Goal: Information Seeking & Learning: Understand process/instructions

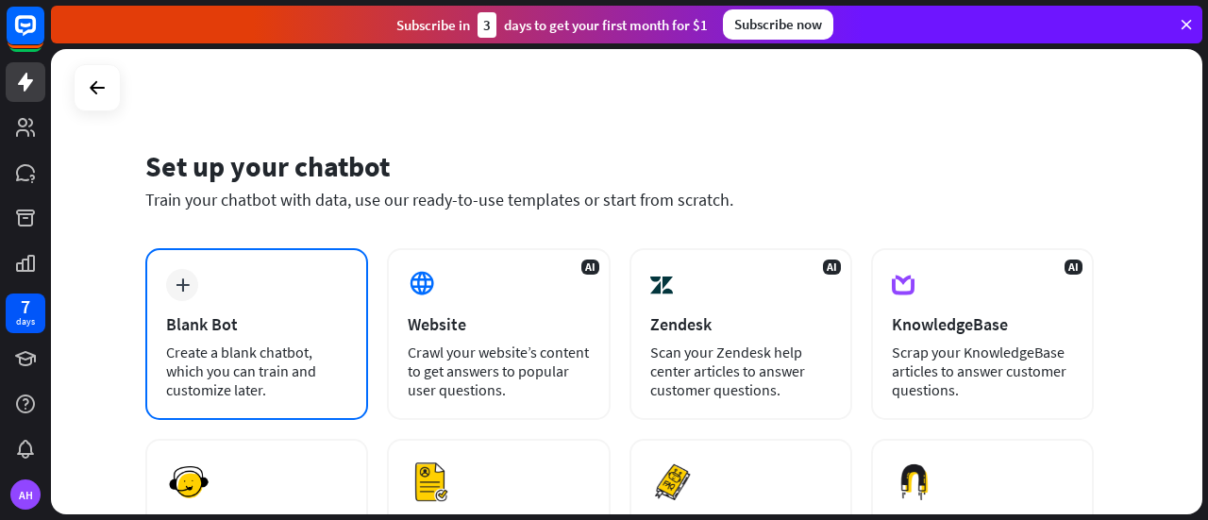
click at [211, 286] on div "plus Blank Bot Create a blank chatbot, which you can train and customize later." at bounding box center [256, 334] width 223 height 172
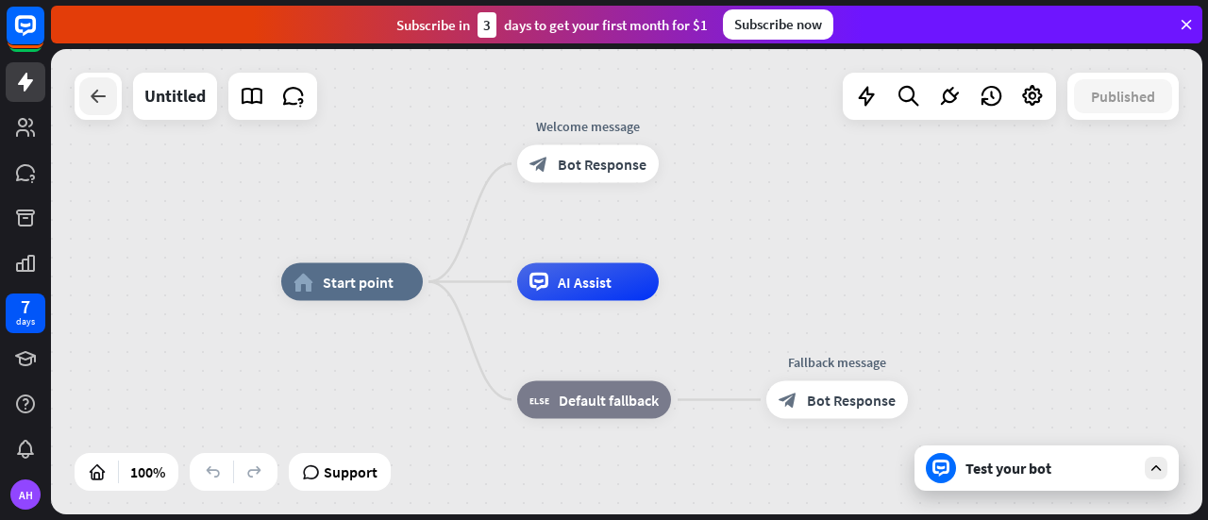
click at [98, 106] on icon at bounding box center [98, 96] width 23 height 23
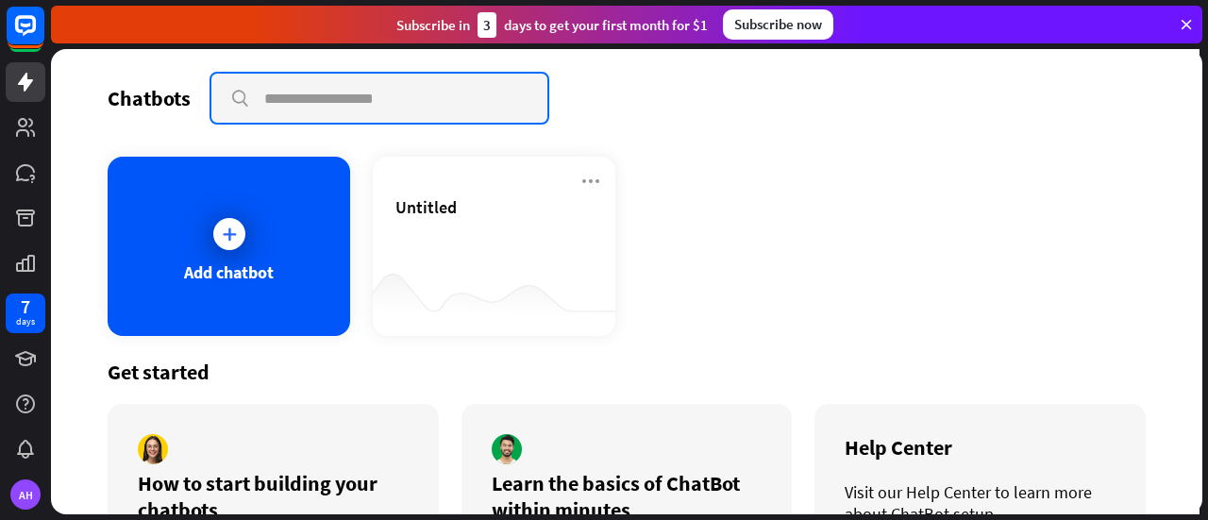
click at [297, 102] on input "text" at bounding box center [379, 98] width 336 height 49
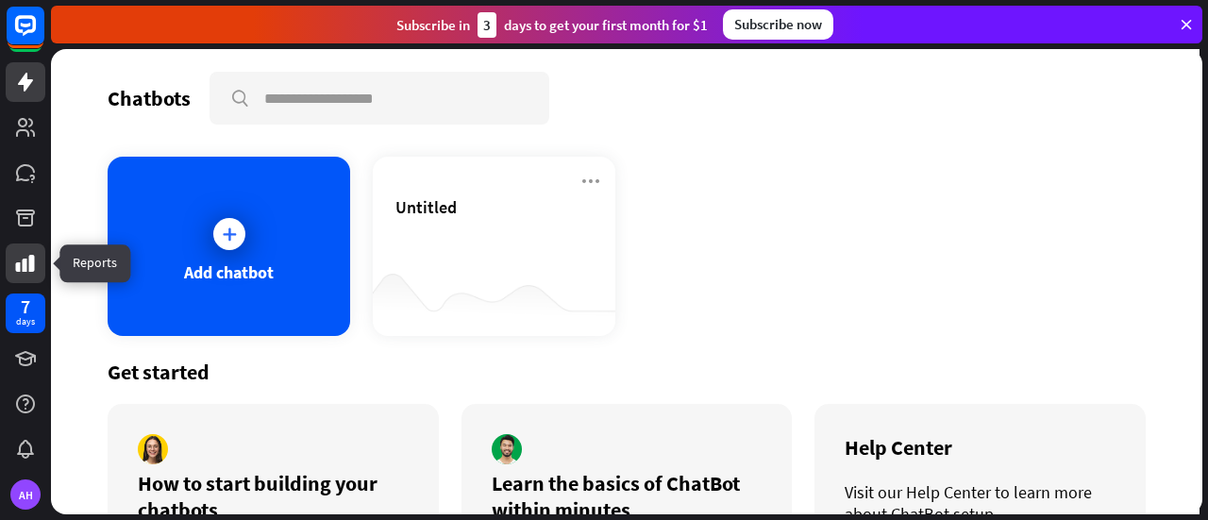
click at [34, 252] on icon at bounding box center [25, 263] width 23 height 23
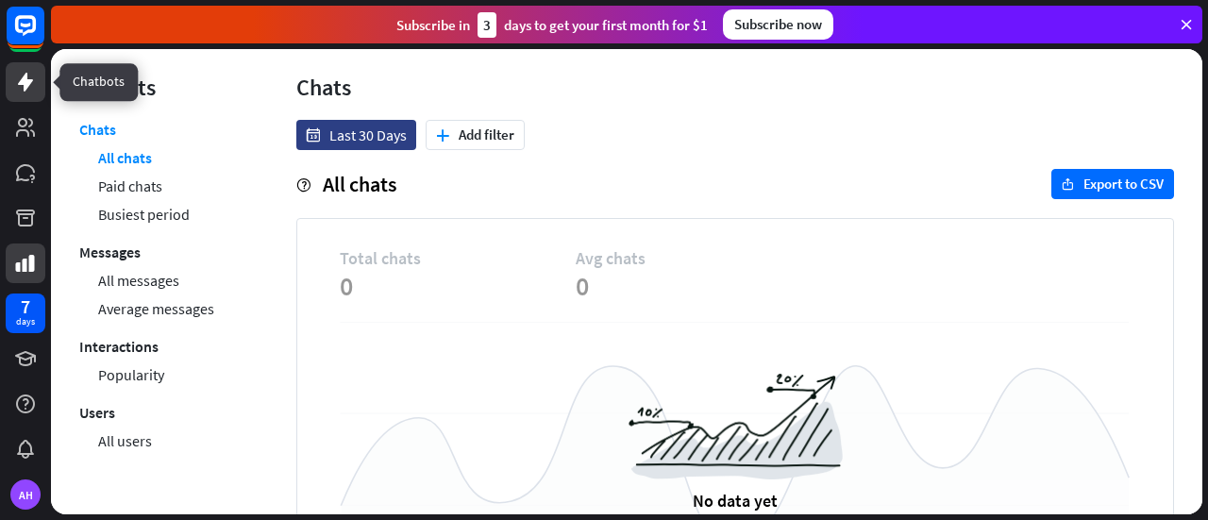
click at [34, 80] on icon at bounding box center [25, 82] width 23 height 23
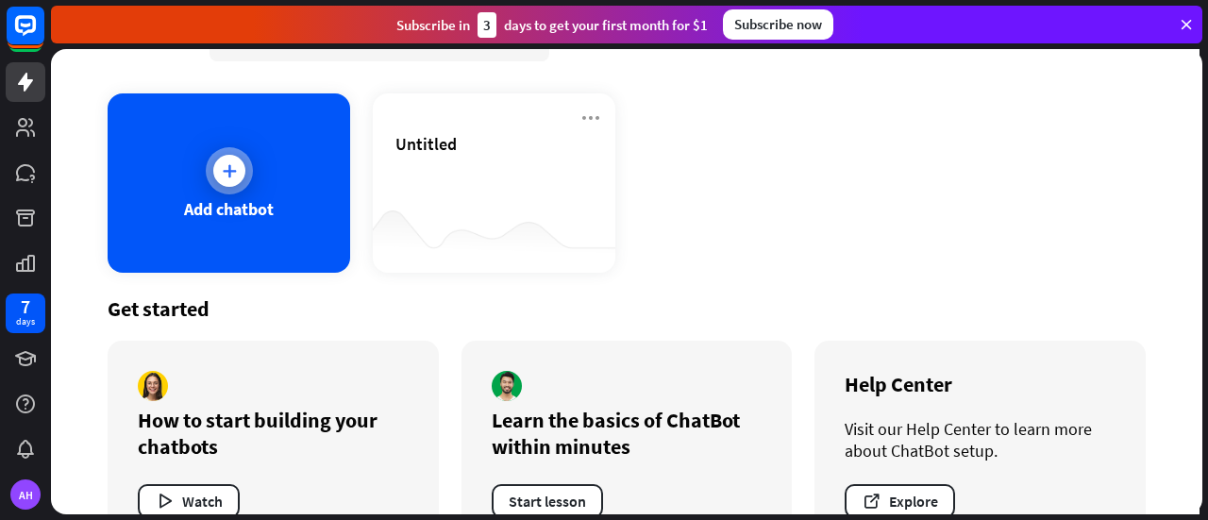
scroll to position [119, 0]
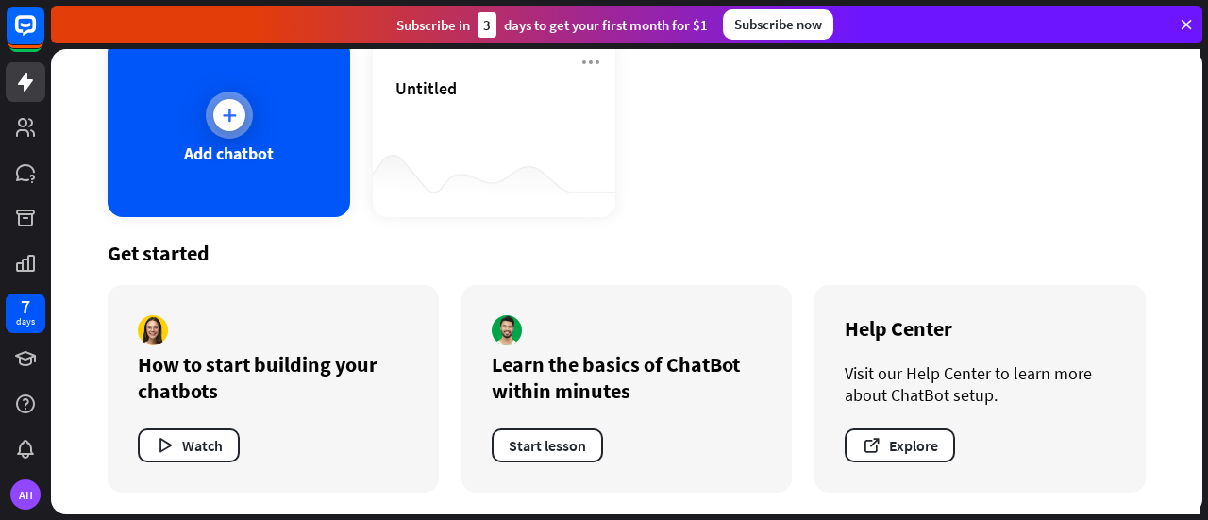
click at [229, 120] on icon at bounding box center [229, 115] width 19 height 19
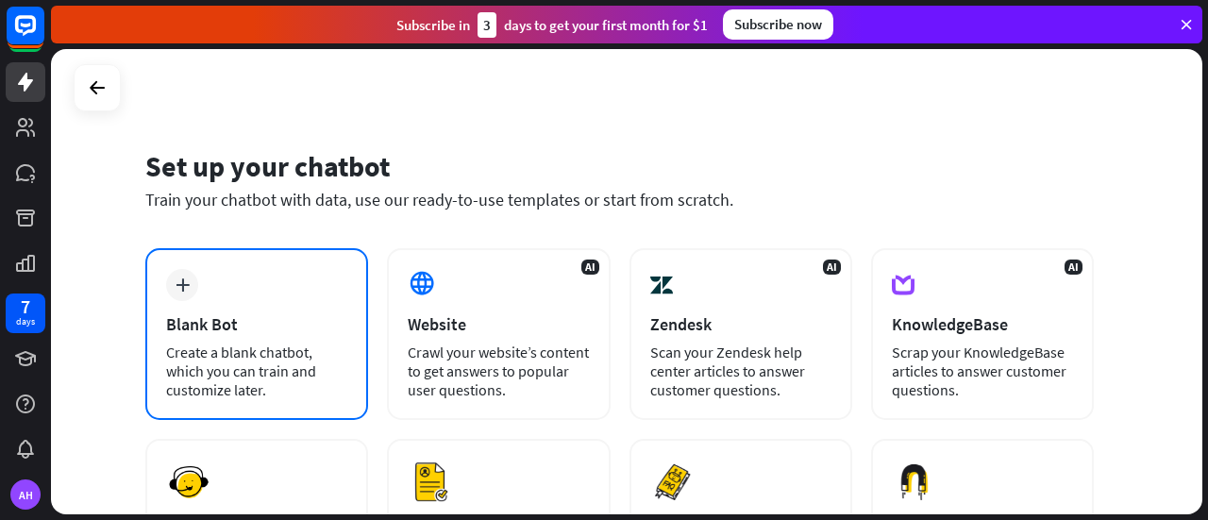
click at [266, 312] on div "plus Blank Bot Create a blank chatbot, which you can train and customize later." at bounding box center [256, 334] width 223 height 172
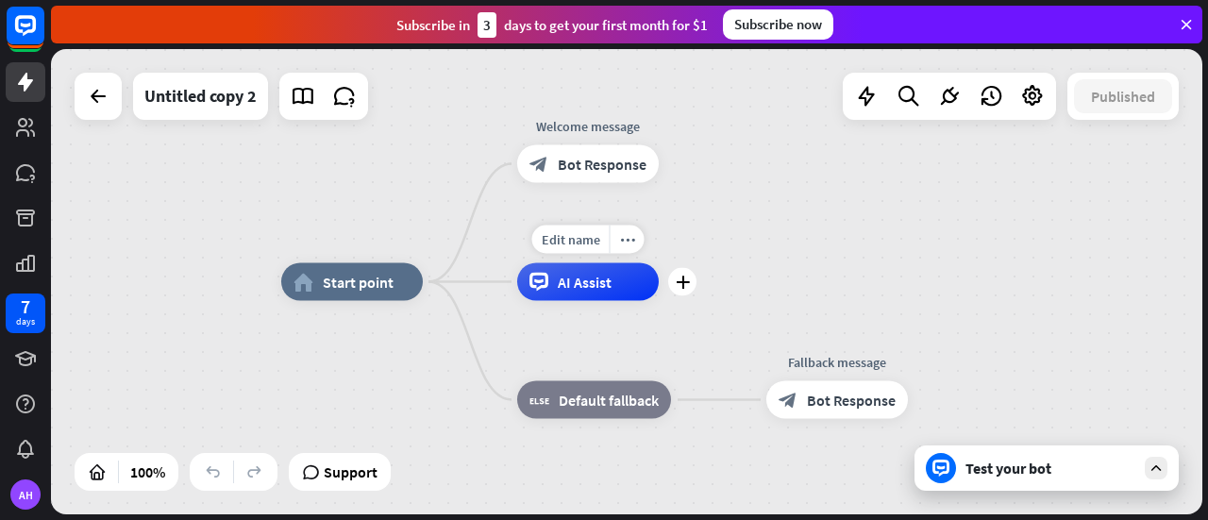
click at [566, 295] on div "AI Assist" at bounding box center [588, 282] width 142 height 38
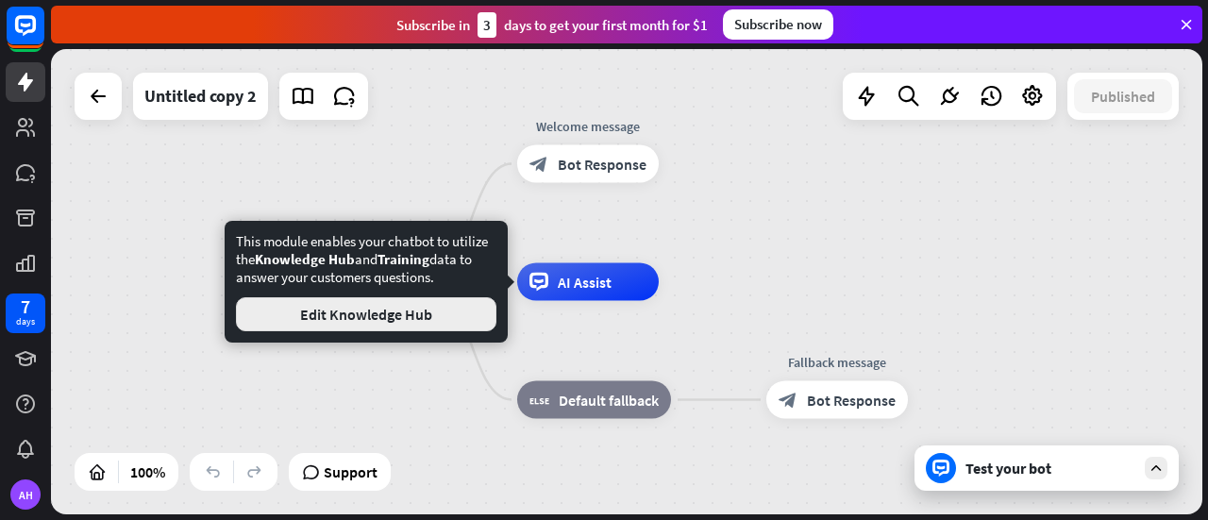
click at [396, 316] on button "Edit Knowledge Hub" at bounding box center [366, 314] width 260 height 34
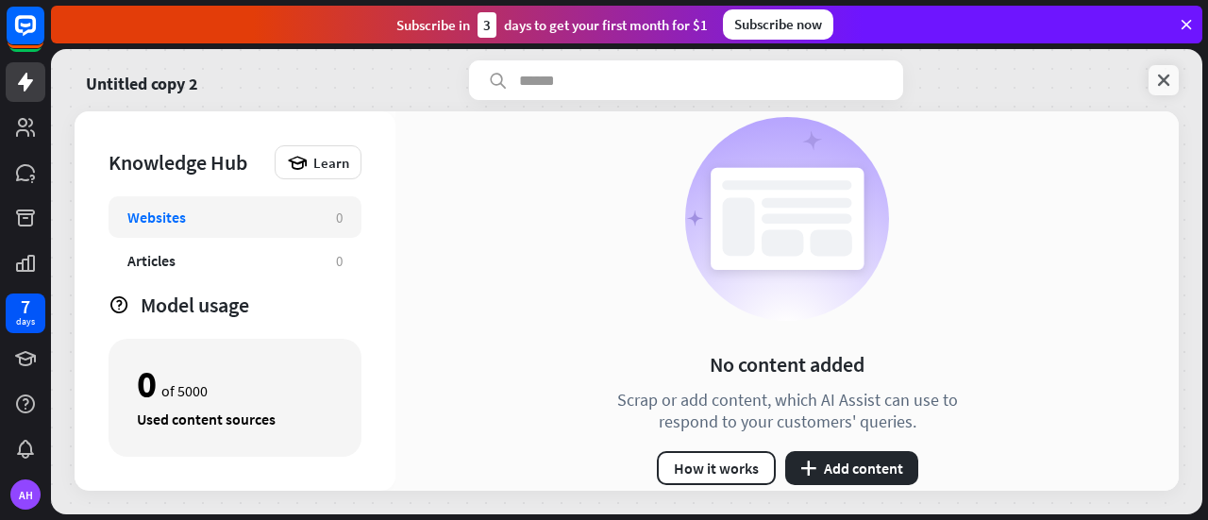
click at [1172, 77] on icon at bounding box center [1163, 80] width 19 height 19
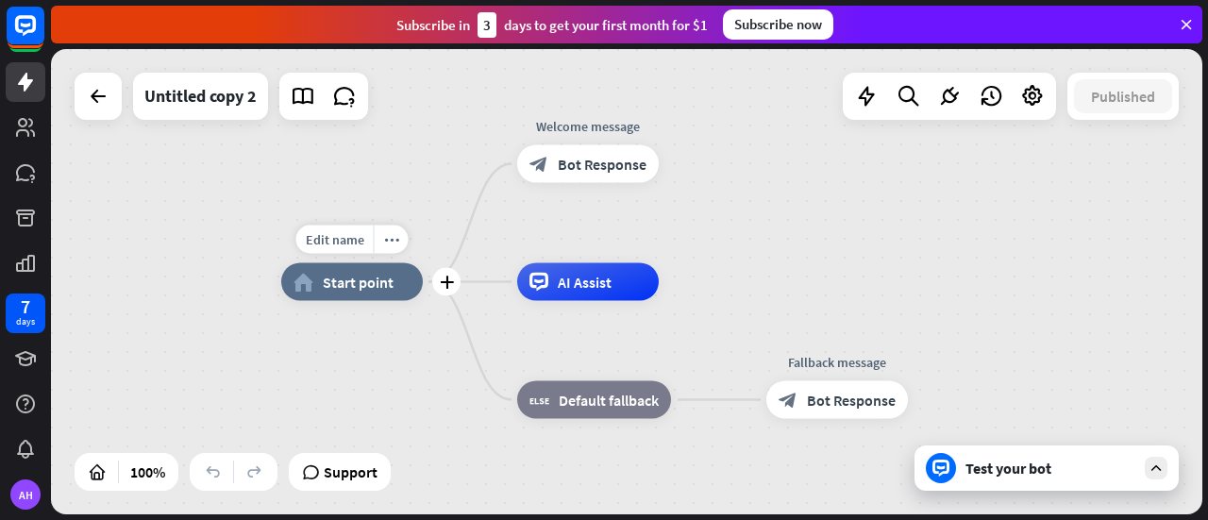
click at [339, 286] on span "Start point" at bounding box center [358, 282] width 71 height 19
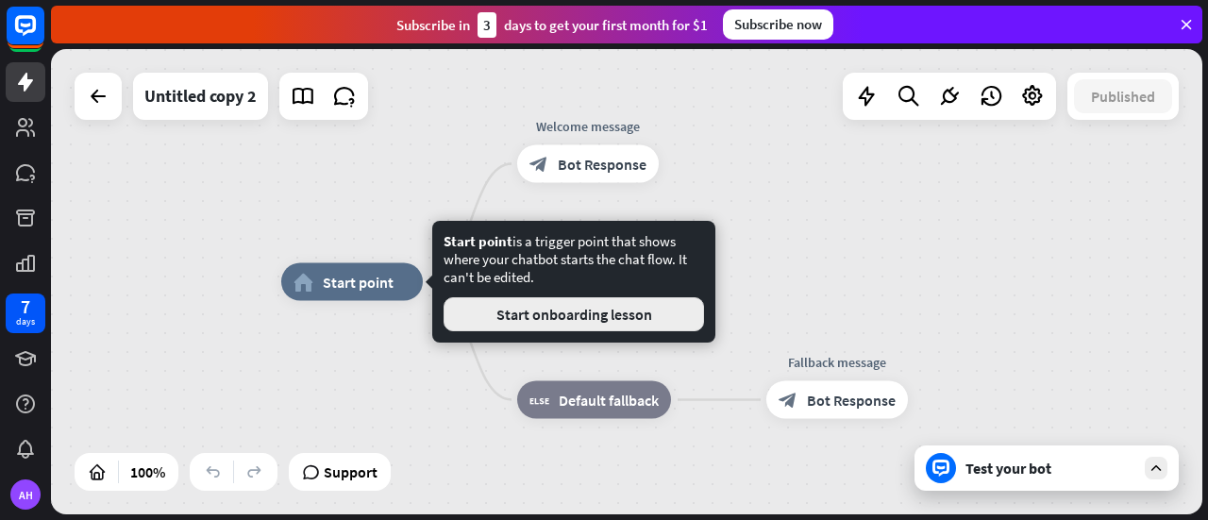
click at [562, 314] on button "Start onboarding lesson" at bounding box center [573, 314] width 260 height 34
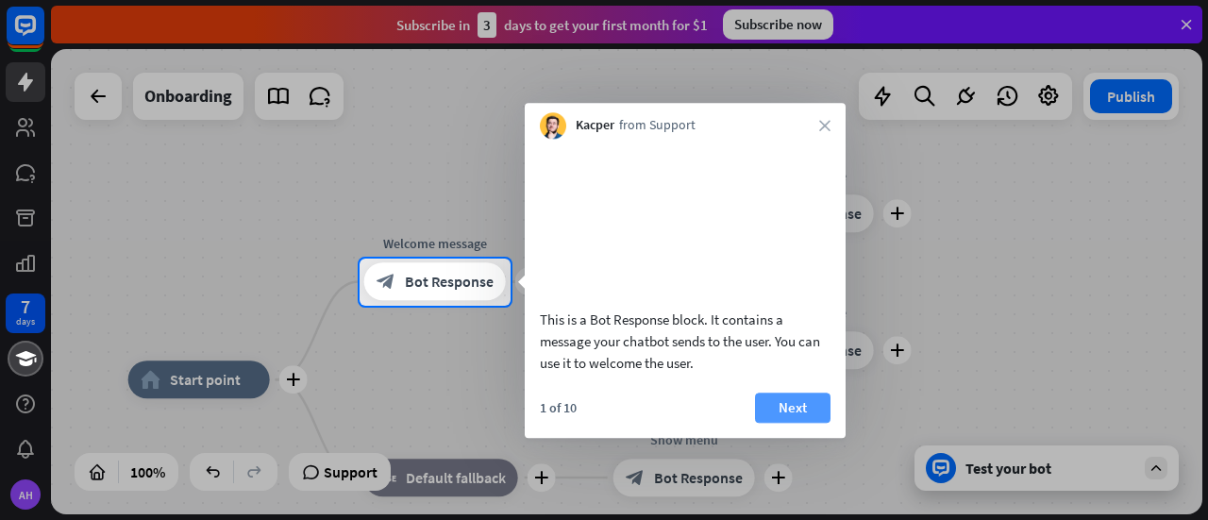
click at [783, 423] on button "Next" at bounding box center [792, 407] width 75 height 30
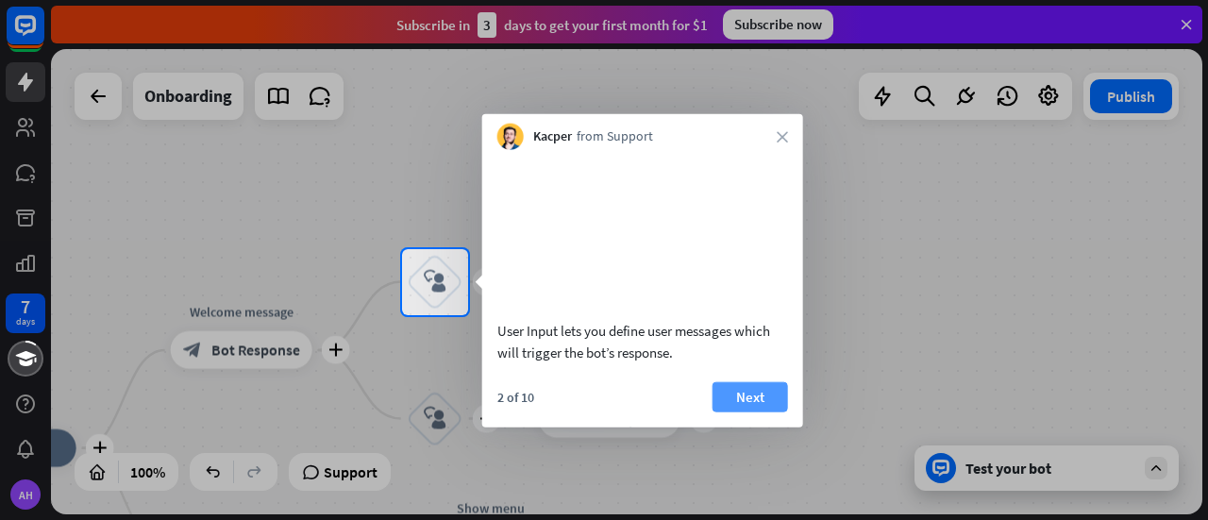
click at [760, 411] on button "Next" at bounding box center [749, 396] width 75 height 30
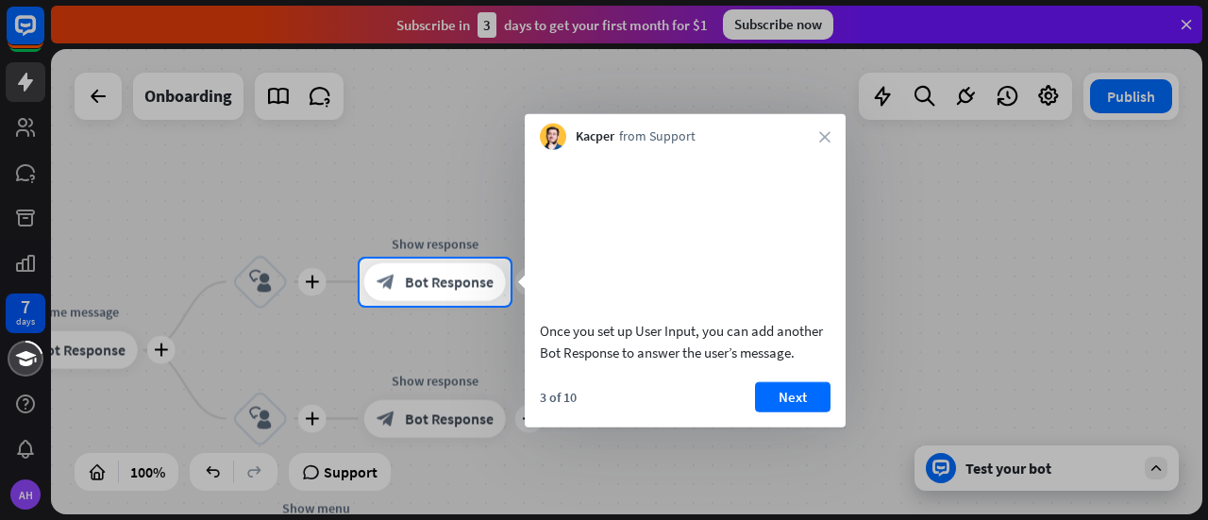
click at [760, 411] on button "Next" at bounding box center [792, 396] width 75 height 30
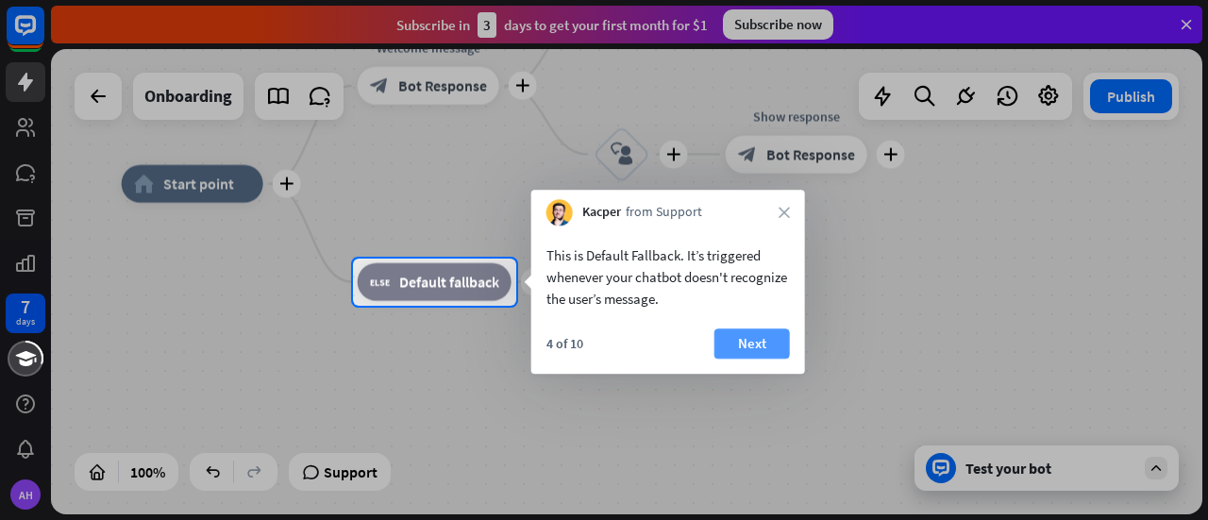
click at [744, 350] on button "Next" at bounding box center [751, 343] width 75 height 30
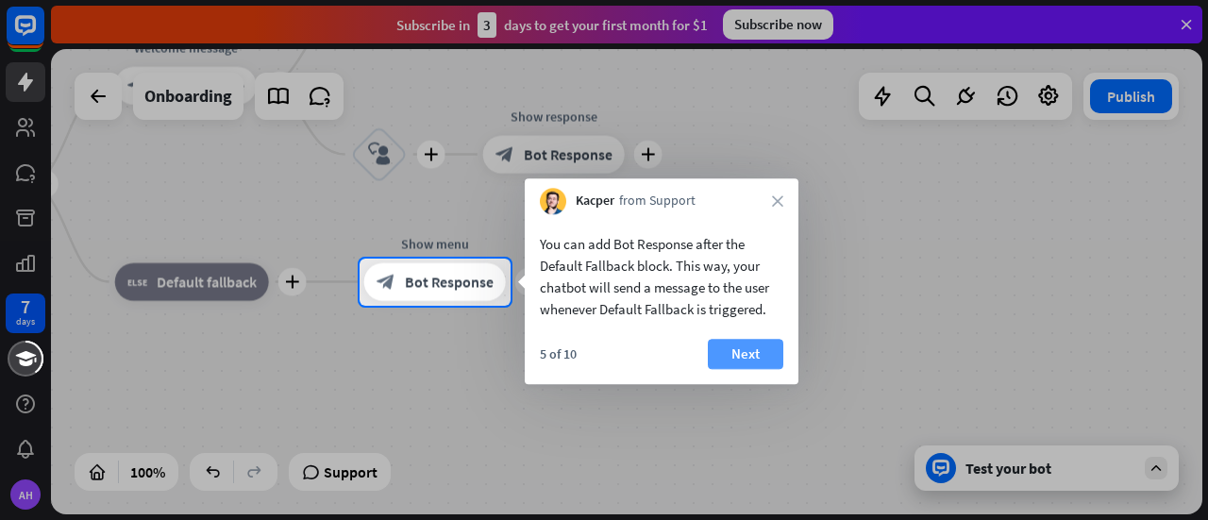
click at [745, 345] on button "Next" at bounding box center [745, 354] width 75 height 30
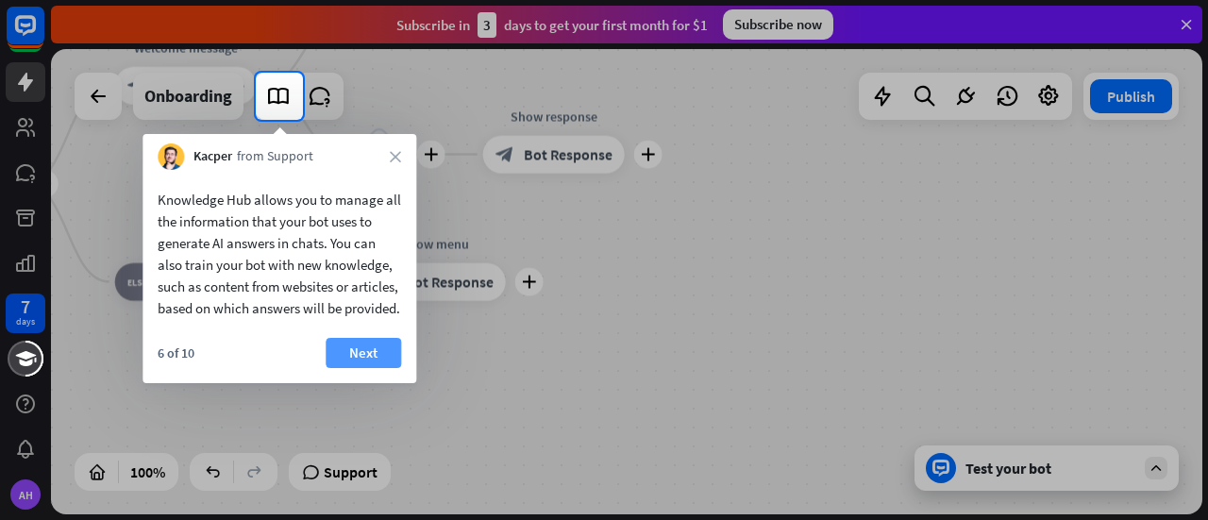
click at [378, 366] on button "Next" at bounding box center [363, 353] width 75 height 30
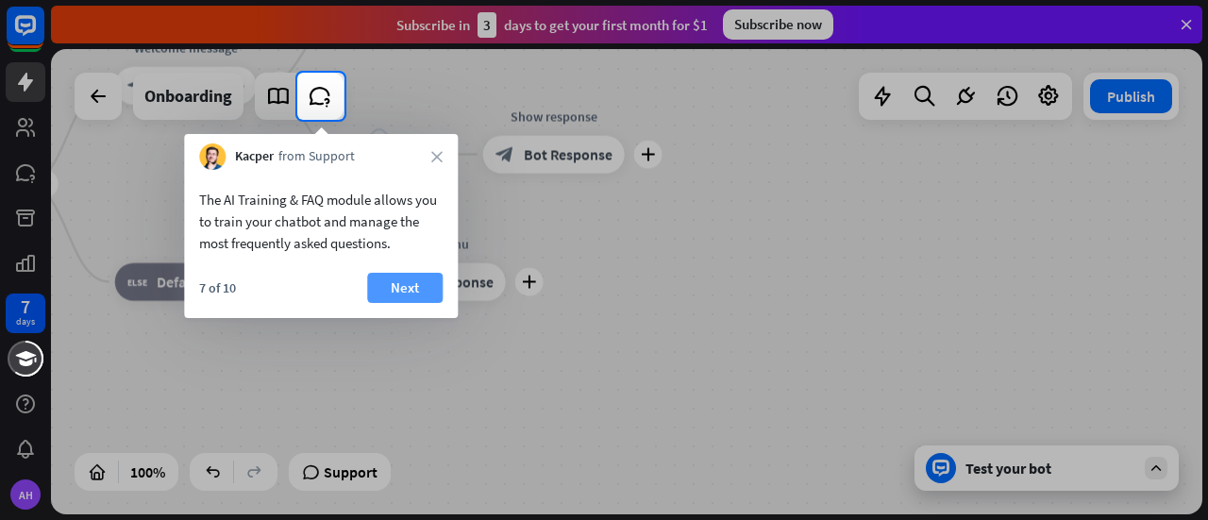
click at [379, 286] on button "Next" at bounding box center [404, 288] width 75 height 30
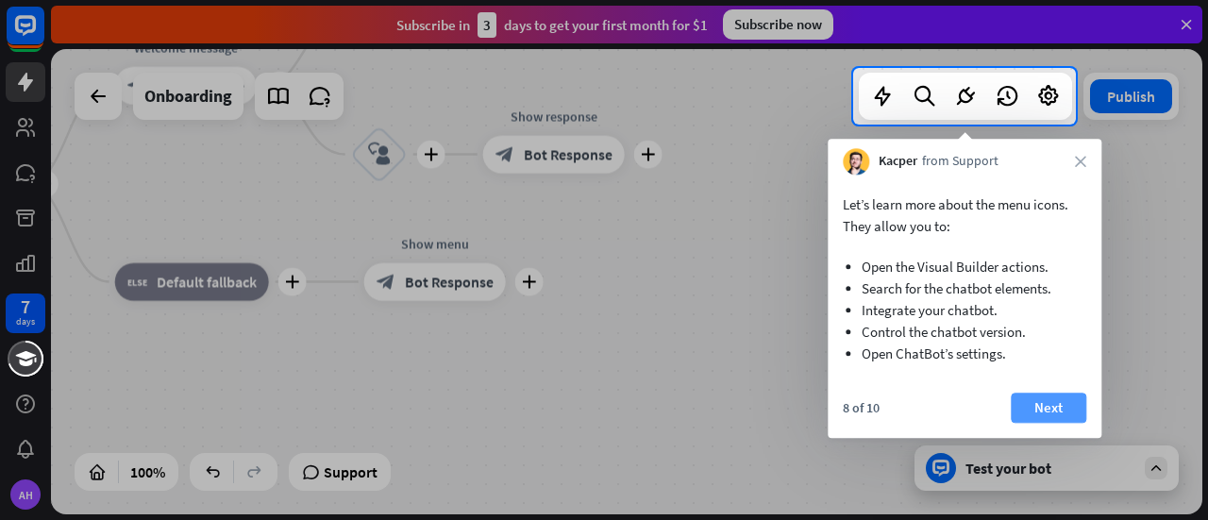
click at [1037, 403] on button "Next" at bounding box center [1047, 407] width 75 height 30
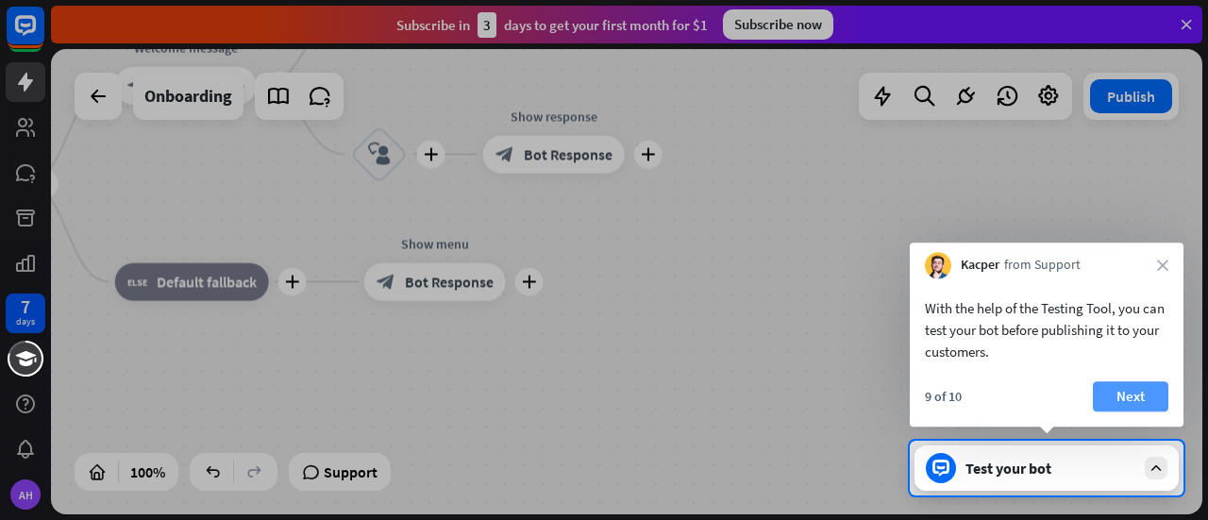
click at [1110, 395] on button "Next" at bounding box center [1130, 396] width 75 height 30
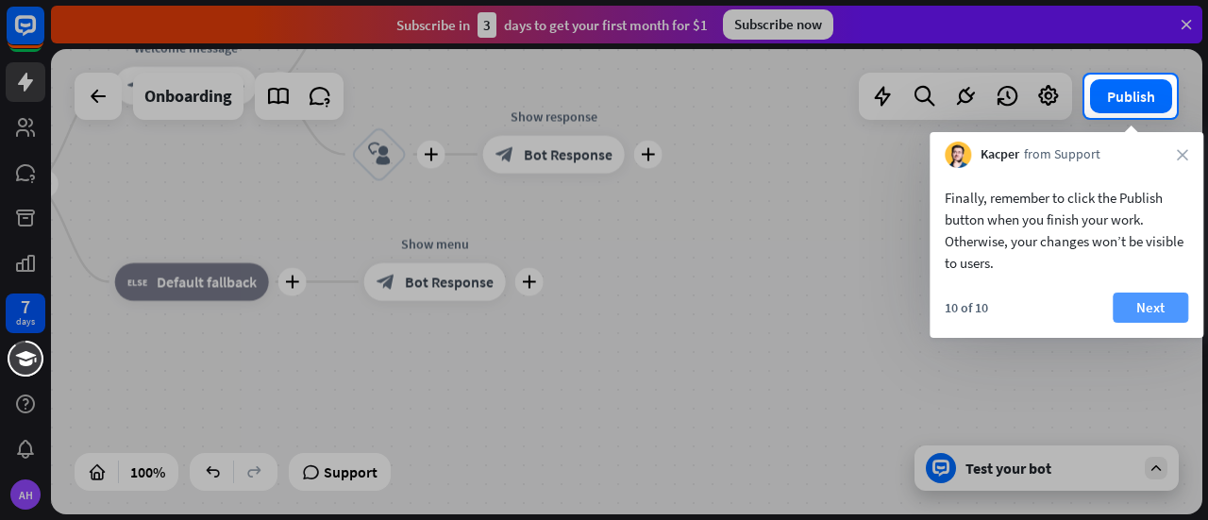
click at [1150, 301] on button "Next" at bounding box center [1149, 307] width 75 height 30
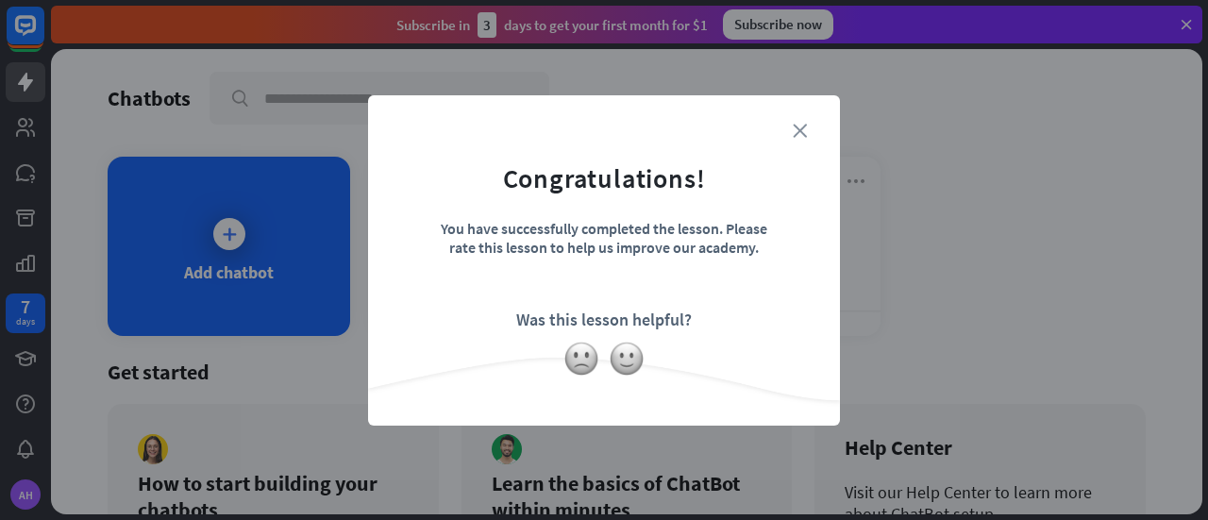
click at [806, 129] on icon "close" at bounding box center [800, 131] width 14 height 14
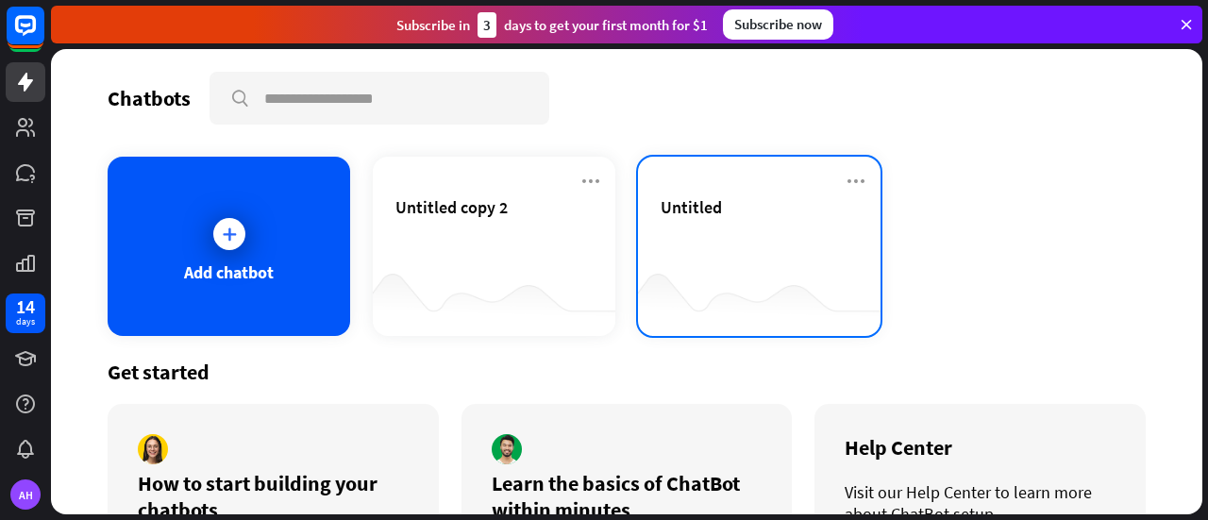
click at [690, 247] on div "Untitled" at bounding box center [758, 229] width 197 height 66
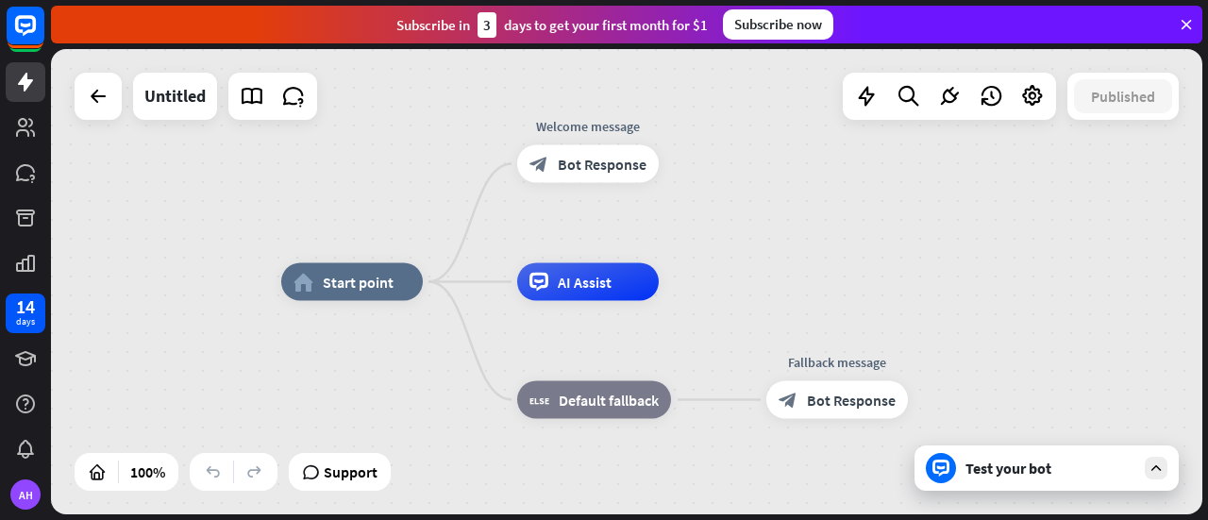
click at [1188, 24] on icon at bounding box center [1185, 24] width 17 height 17
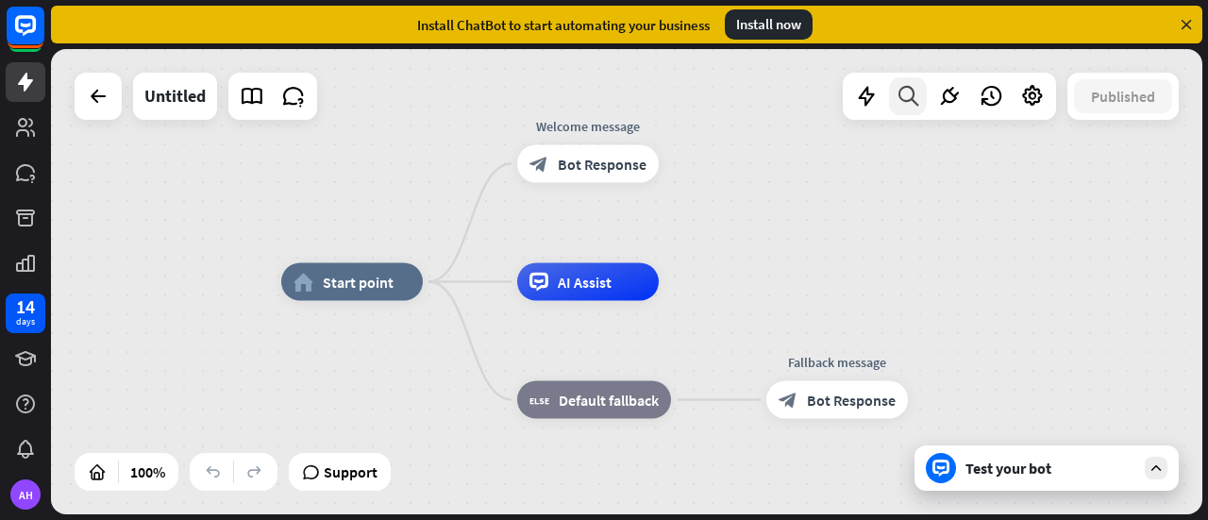
click at [904, 97] on icon at bounding box center [907, 96] width 25 height 25
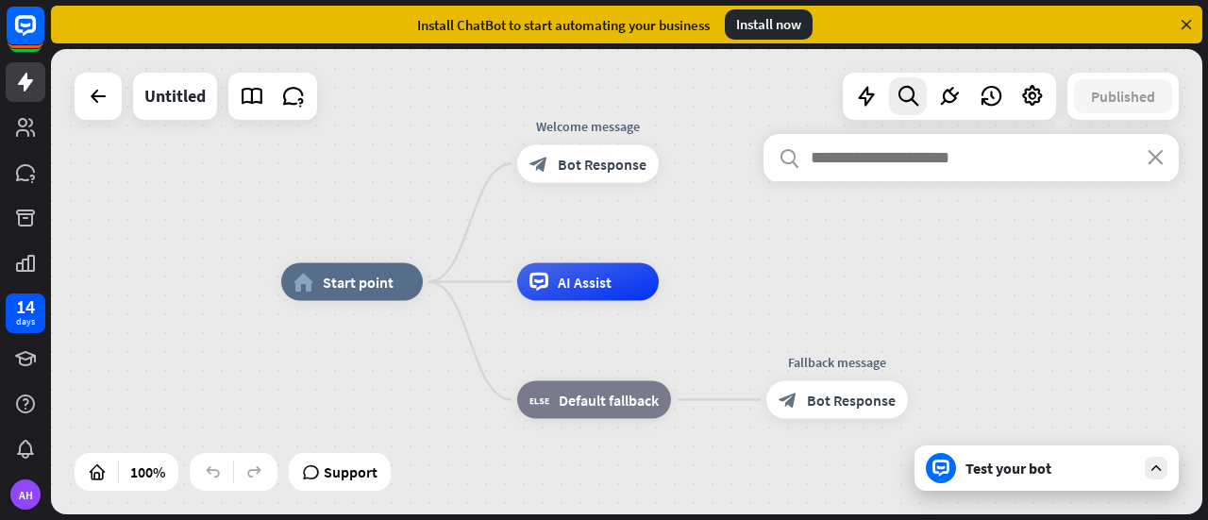
click at [845, 167] on input "text" at bounding box center [970, 157] width 415 height 47
click at [854, 92] on icon at bounding box center [866, 96] width 25 height 25
